Goal: Navigation & Orientation: Find specific page/section

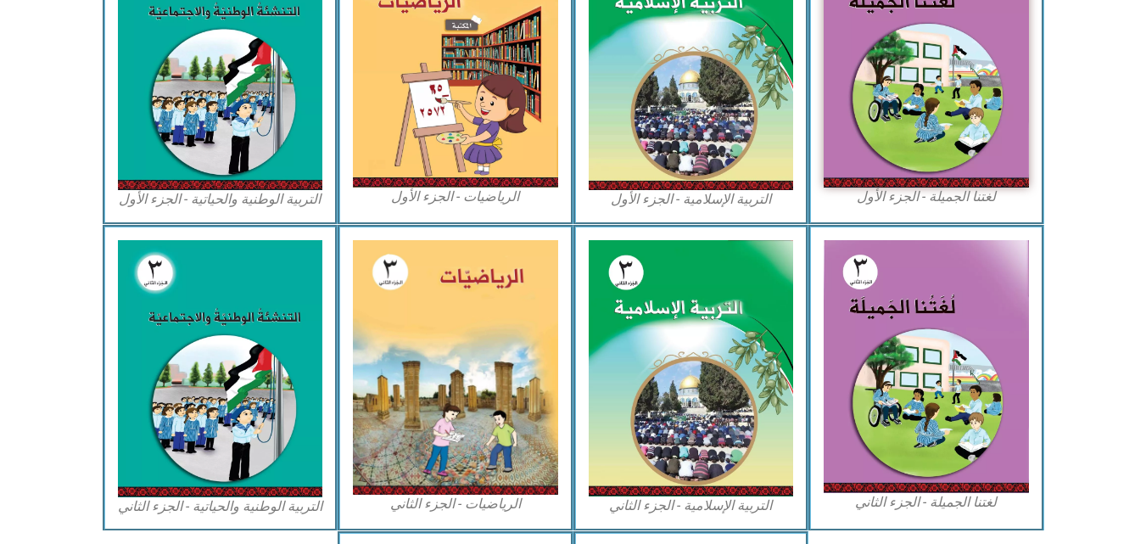
scroll to position [611, 0]
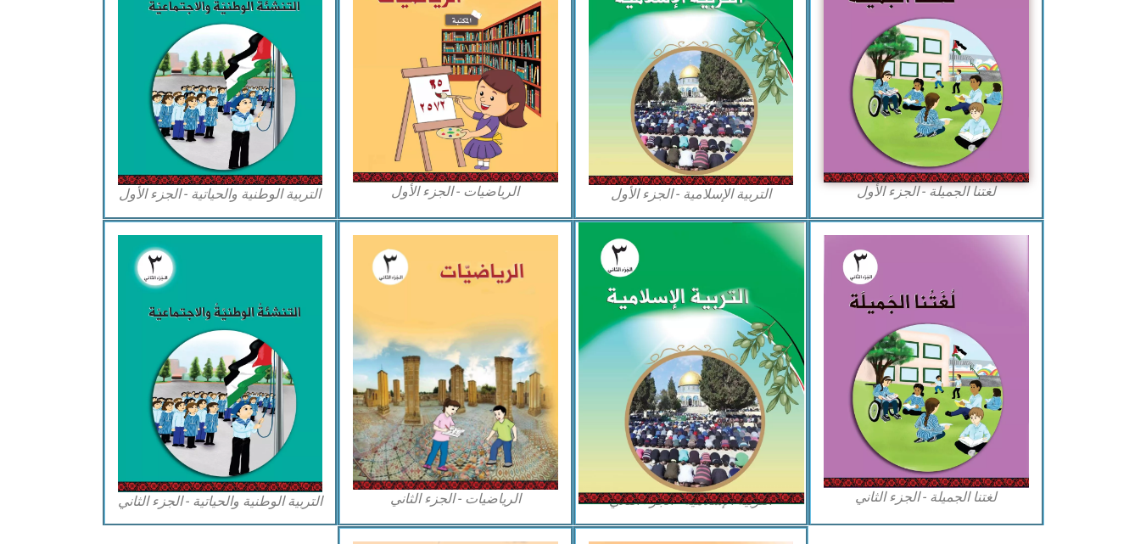
click at [684, 424] on img at bounding box center [691, 363] width 226 height 282
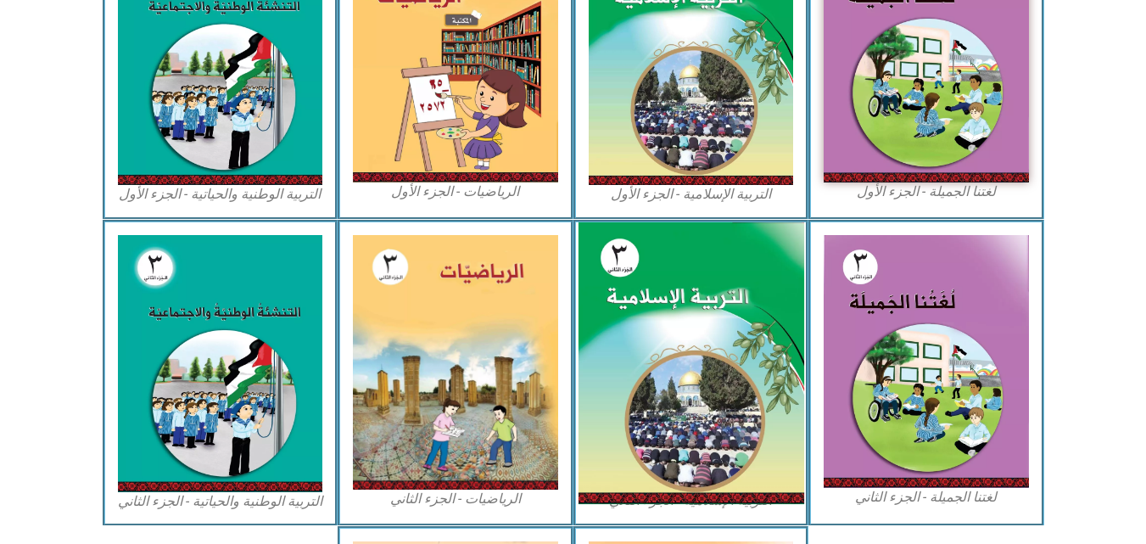
click at [684, 424] on img at bounding box center [691, 363] width 226 height 282
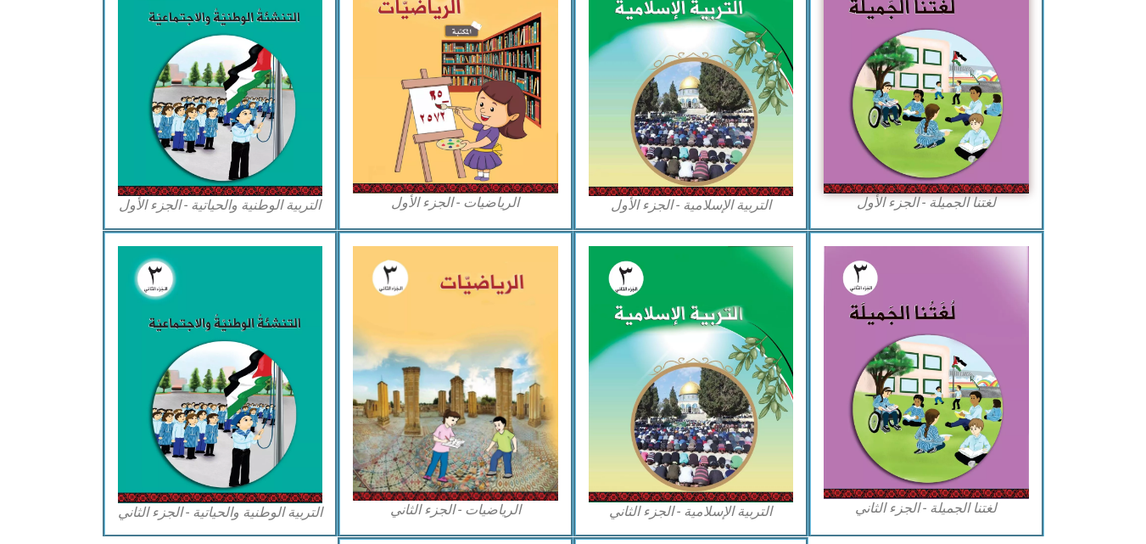
scroll to position [611, 0]
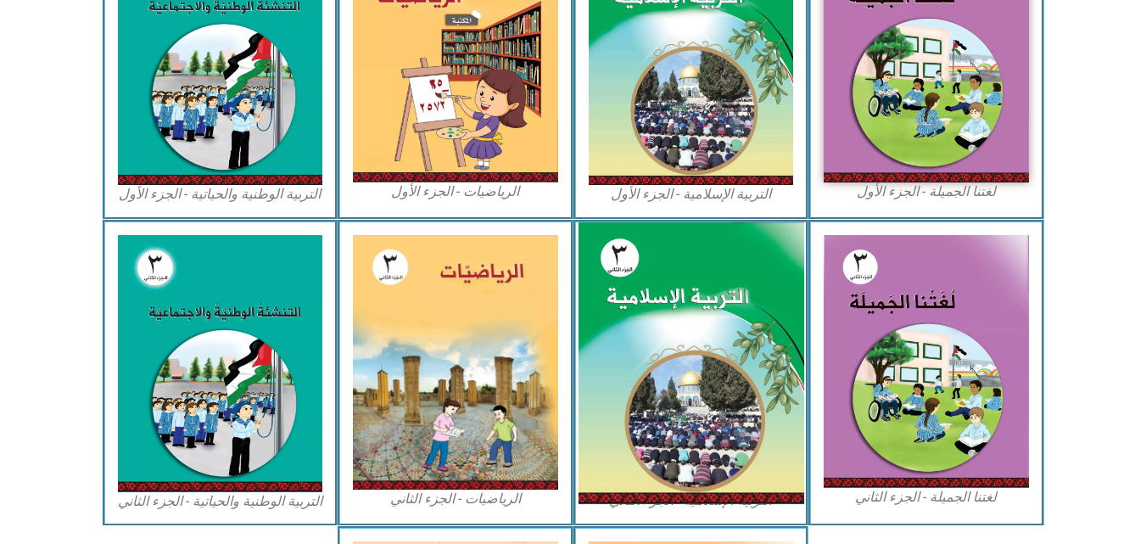
click at [733, 318] on img at bounding box center [691, 363] width 226 height 282
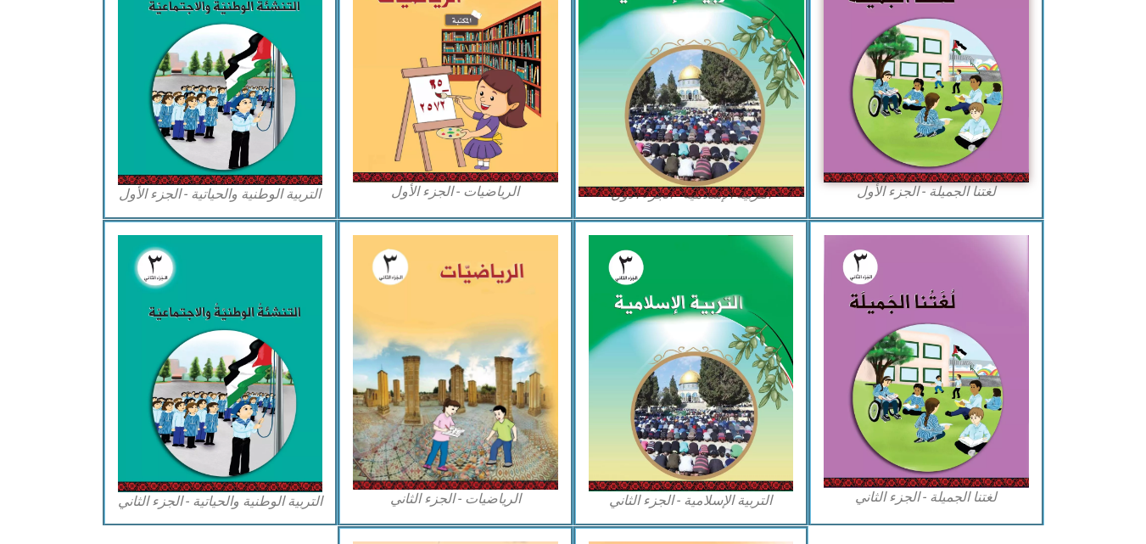
click at [670, 142] on img at bounding box center [691, 57] width 226 height 281
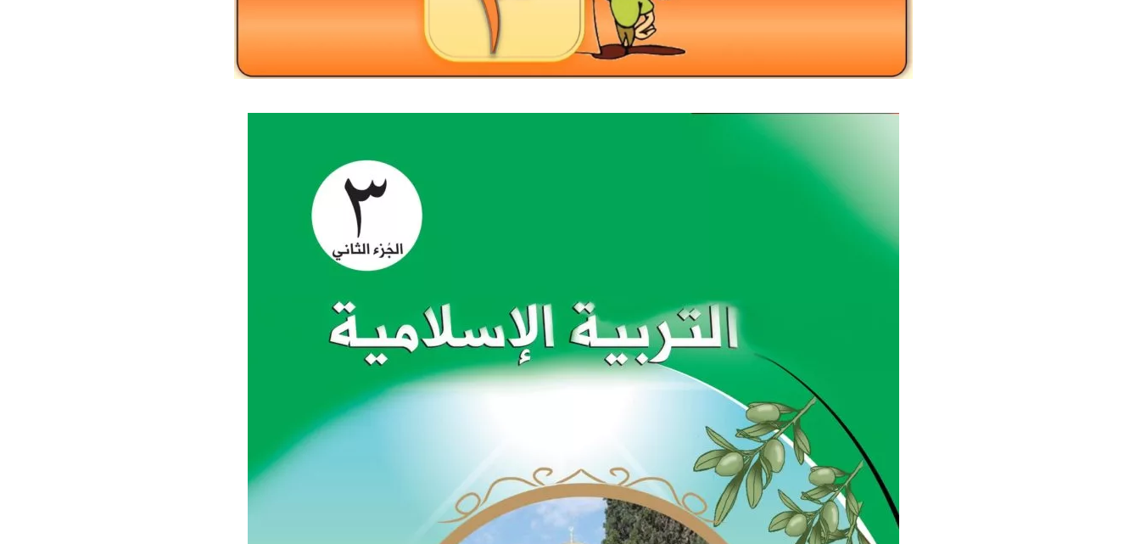
scroll to position [339, 0]
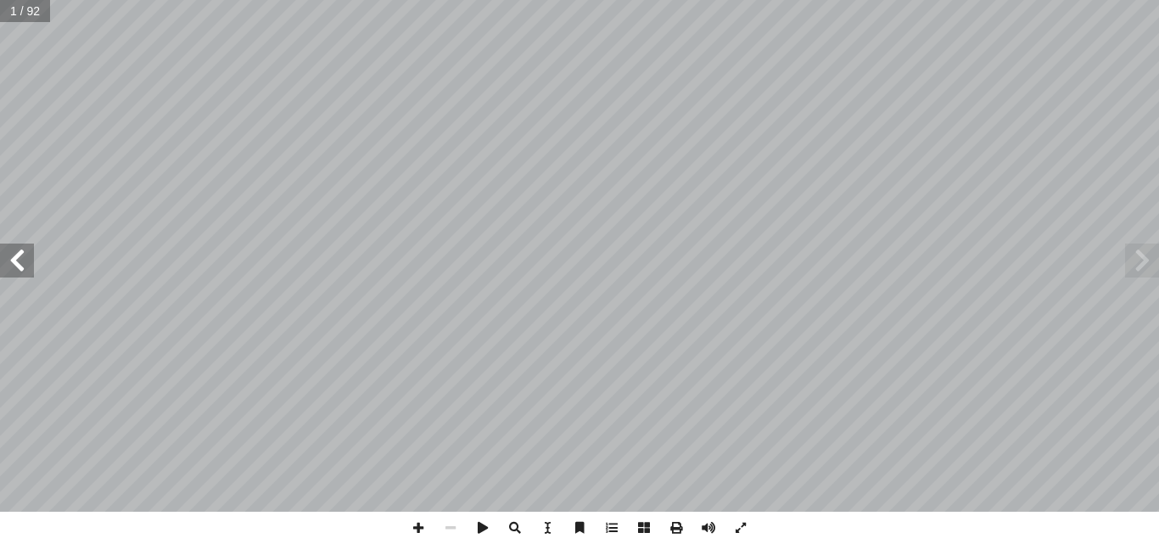
click at [10, 268] on span at bounding box center [17, 261] width 34 height 34
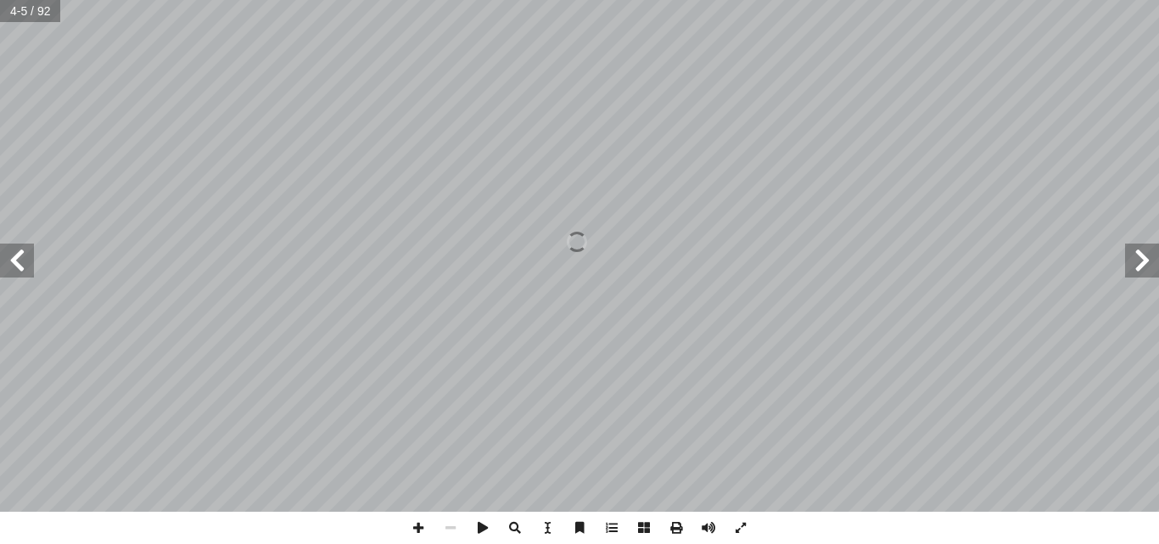
click at [10, 268] on span at bounding box center [17, 261] width 34 height 34
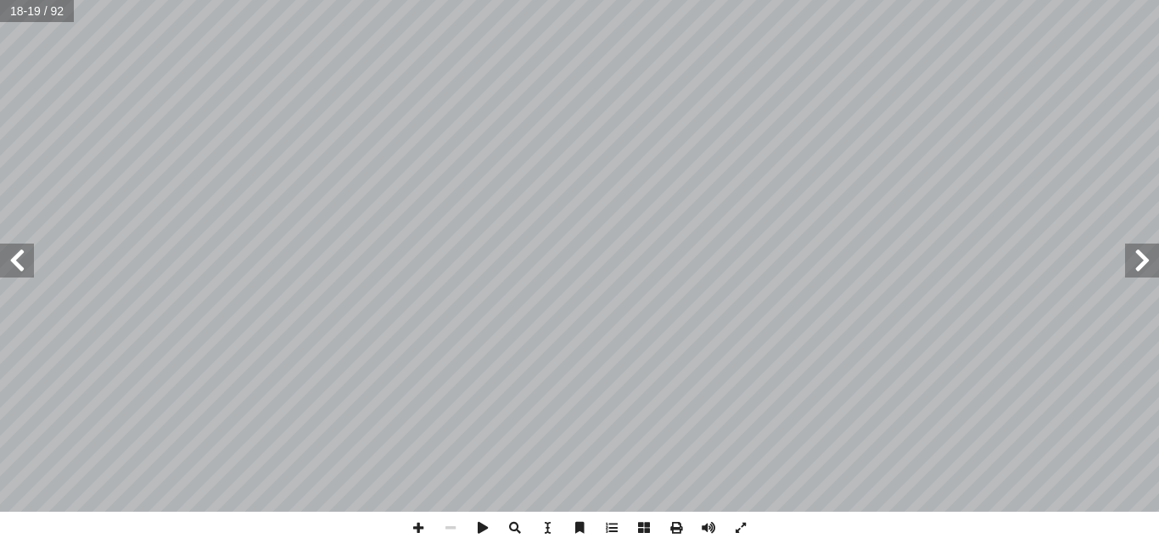
click at [1134, 267] on span at bounding box center [1142, 261] width 34 height 34
click at [517, 523] on span at bounding box center [515, 528] width 32 height 32
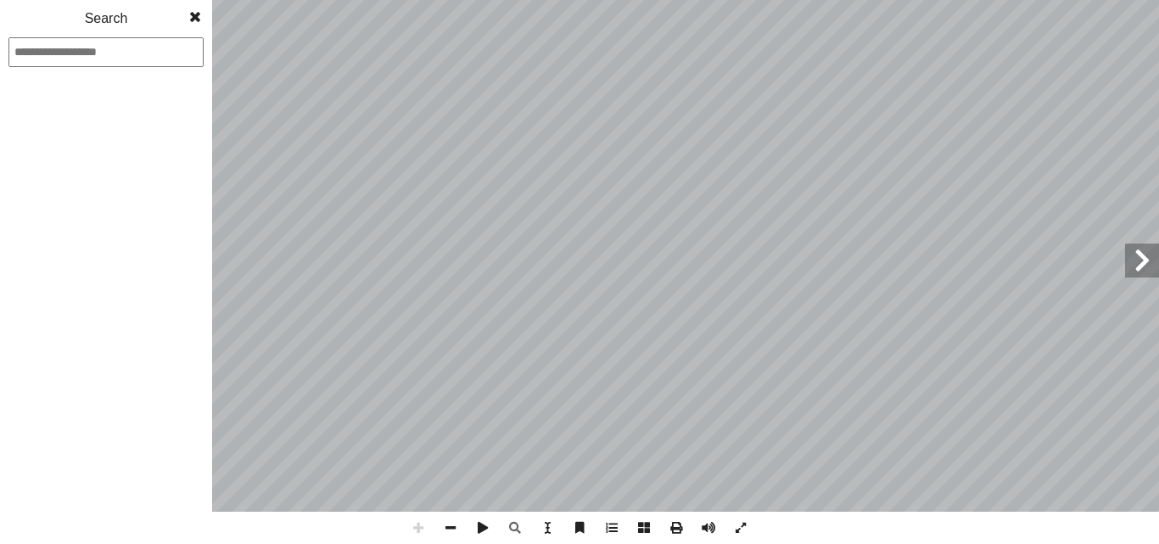
click at [1151, 268] on span at bounding box center [1142, 261] width 34 height 34
